Goal: Task Accomplishment & Management: Use online tool/utility

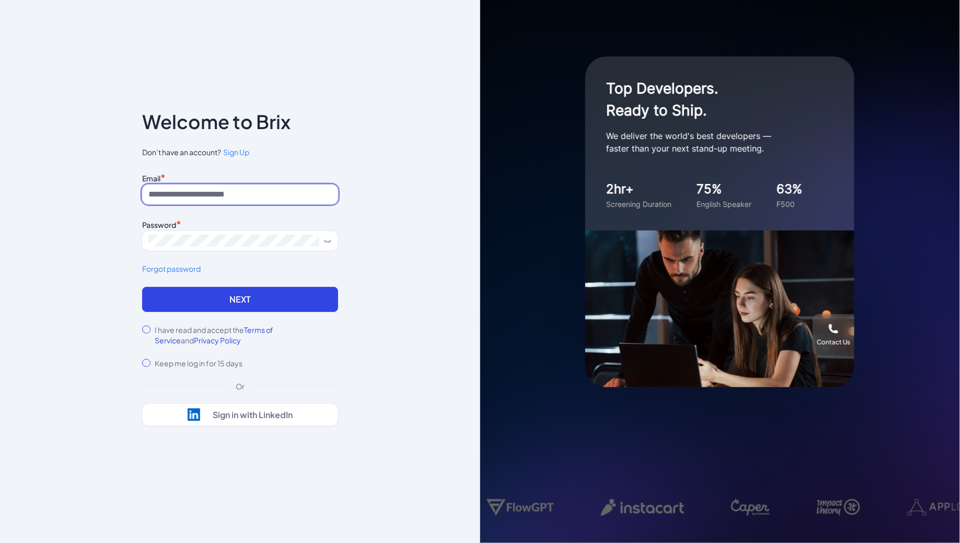
type input "**********"
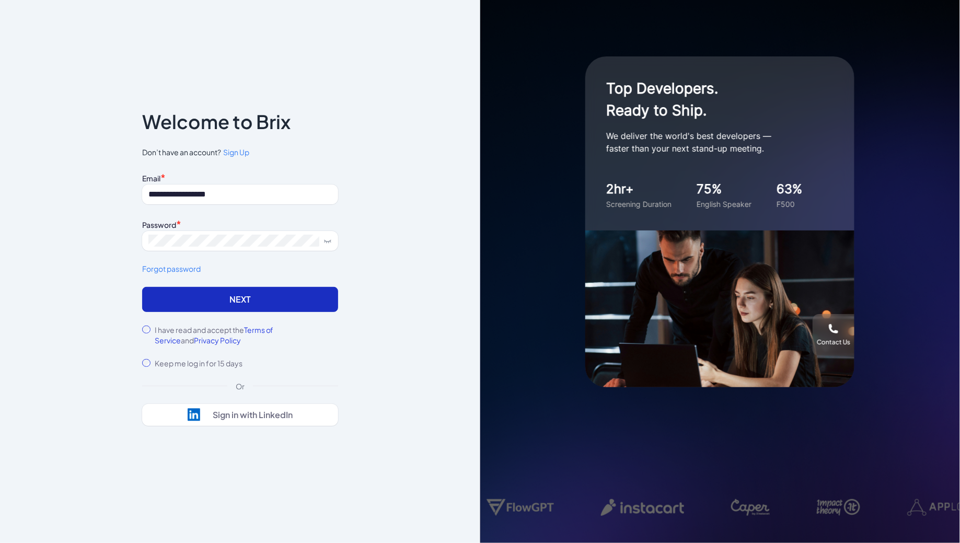
click at [196, 305] on button "Next" at bounding box center [240, 299] width 196 height 25
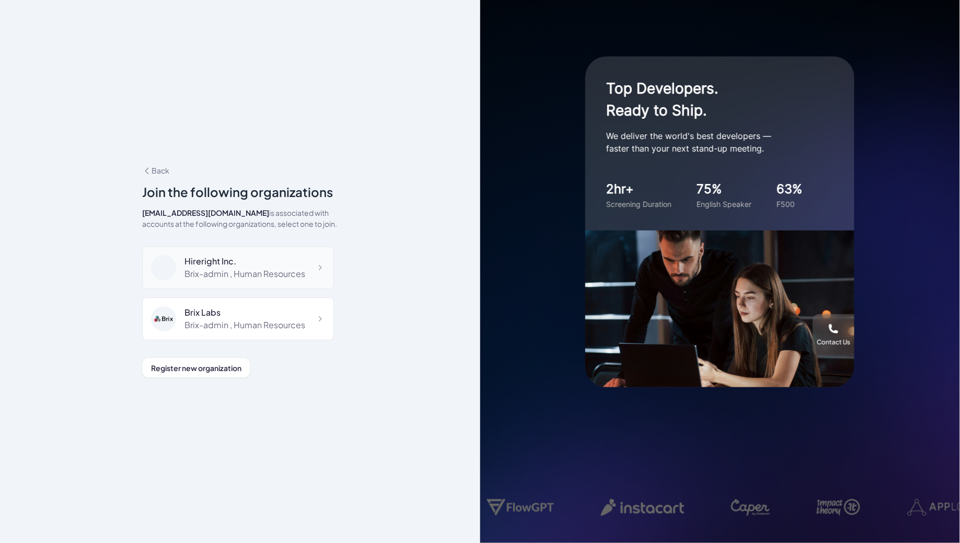
scroll to position [6977, 0]
click at [275, 359] on div "DeepVista" at bounding box center [235, 365] width 102 height 13
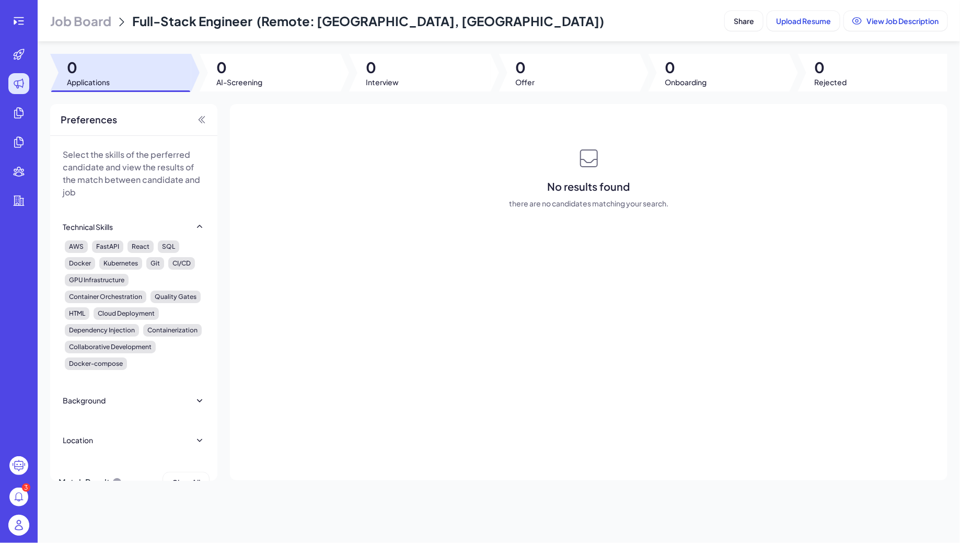
click at [86, 27] on span "Job Board" at bounding box center [80, 21] width 61 height 17
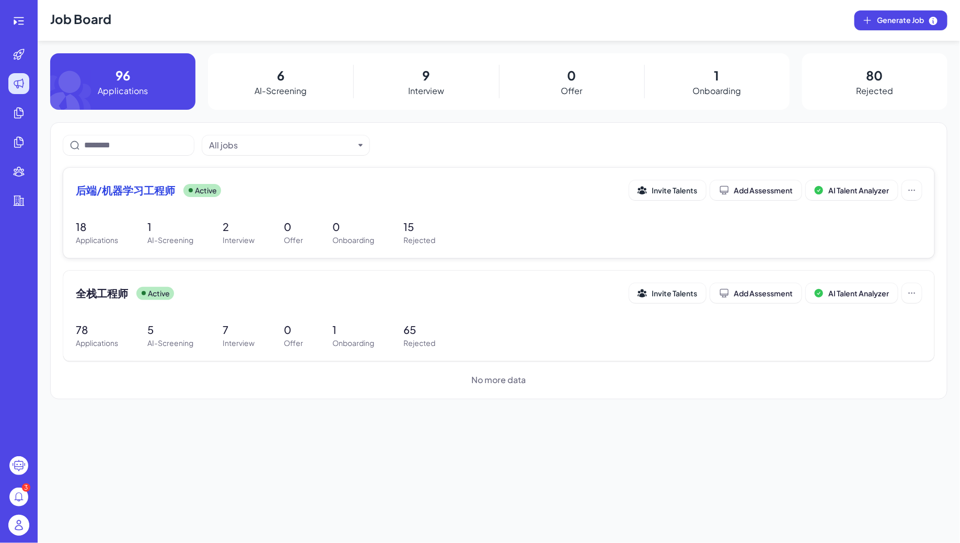
click at [196, 207] on div "后端/机器学习工程师 Active Invite Talents Add Assessment AI Talent Analyzer 18 Applicati…" at bounding box center [498, 213] width 871 height 90
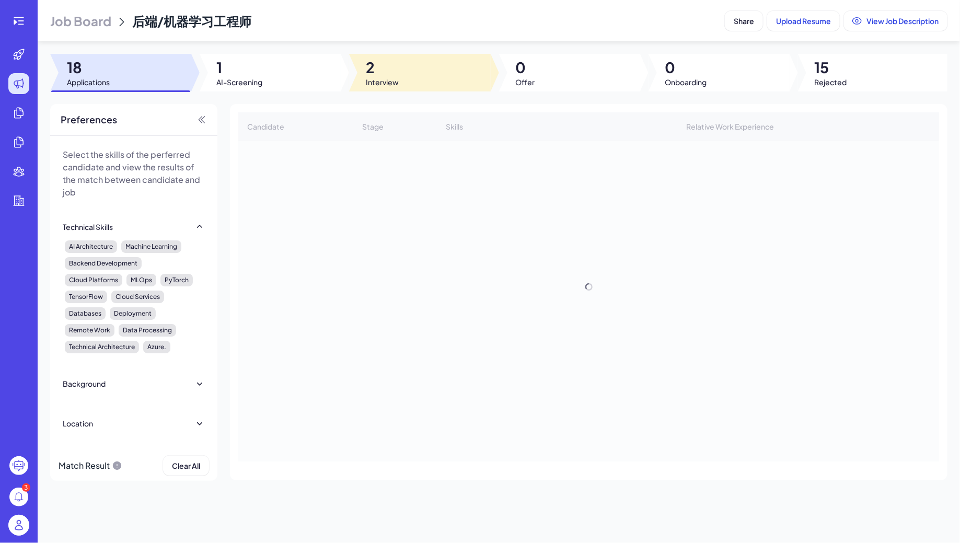
click at [382, 79] on span "Interview" at bounding box center [382, 82] width 33 height 10
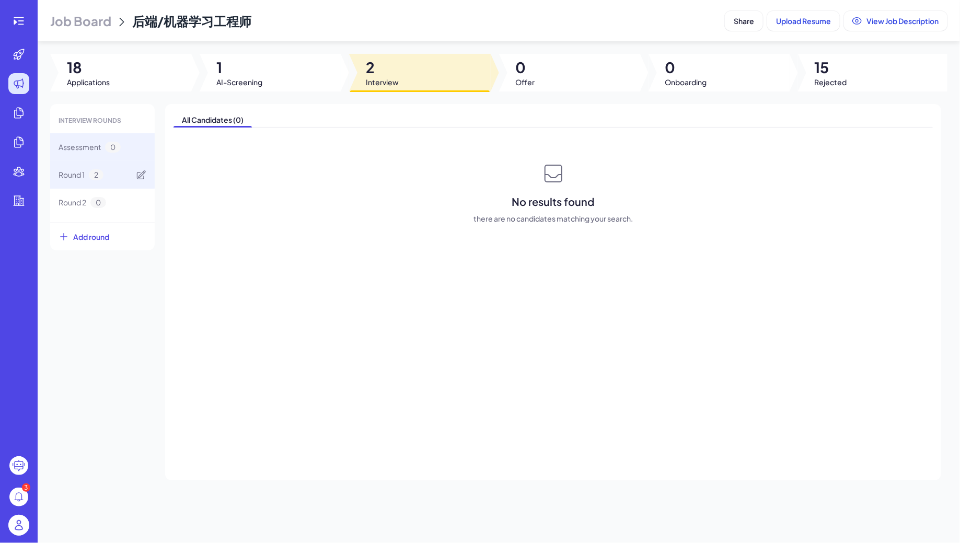
click at [110, 177] on div "Round 1 2" at bounding box center [102, 175] width 105 height 28
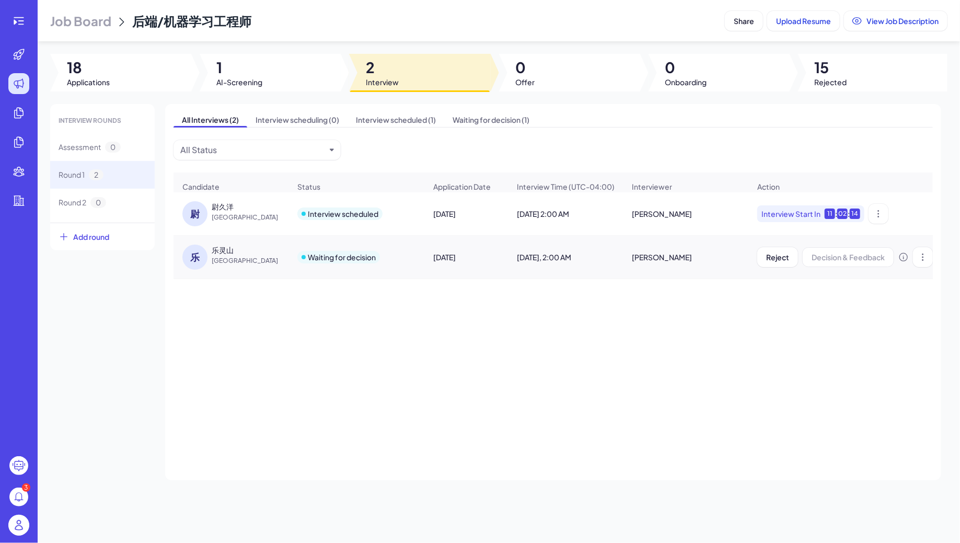
click at [102, 18] on span "Job Board" at bounding box center [80, 21] width 61 height 17
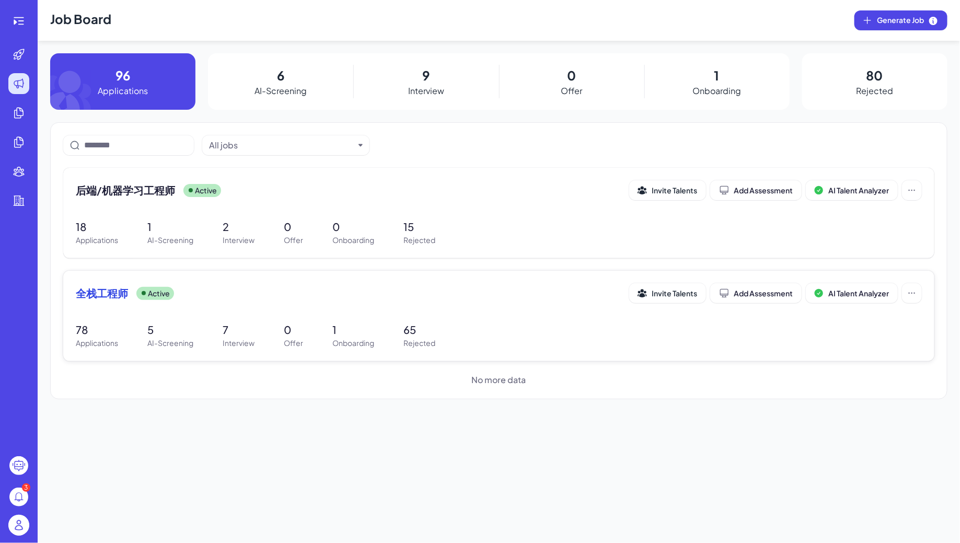
click at [207, 307] on div "全栈工程师 Active Invite Talents Add Assessment AI Talent Analyzer" at bounding box center [499, 296] width 846 height 26
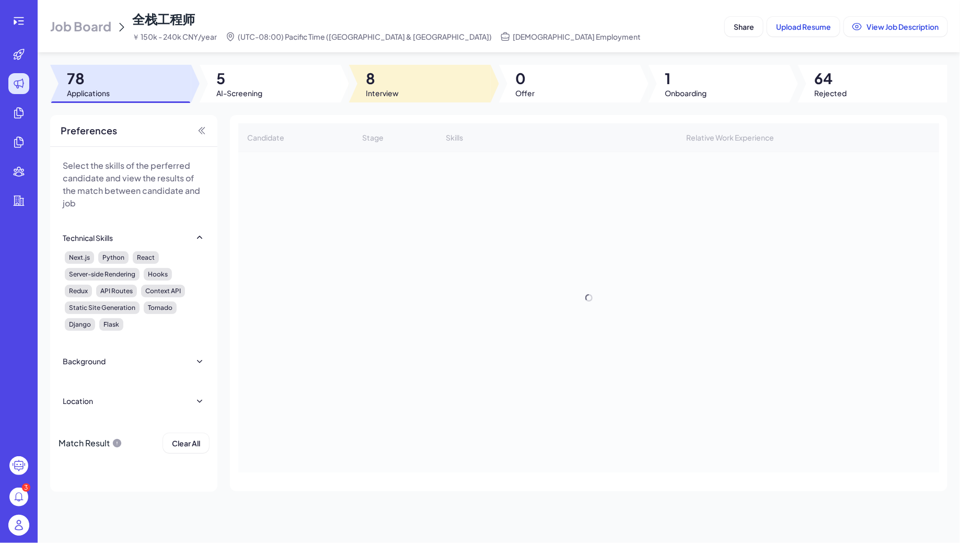
click at [418, 87] on div at bounding box center [419, 84] width 141 height 38
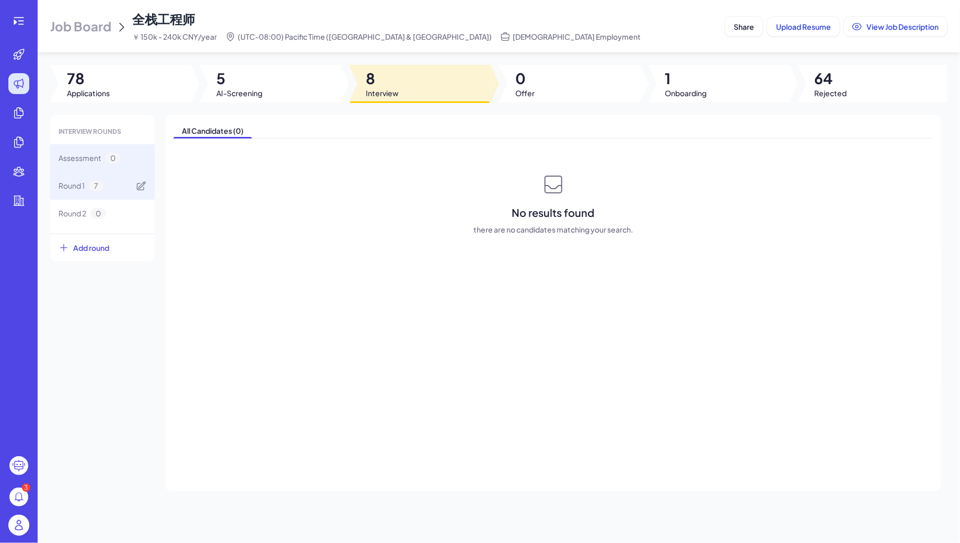
click at [110, 189] on div "Round 1 7" at bounding box center [102, 186] width 105 height 28
